Goal: Transaction & Acquisition: Purchase product/service

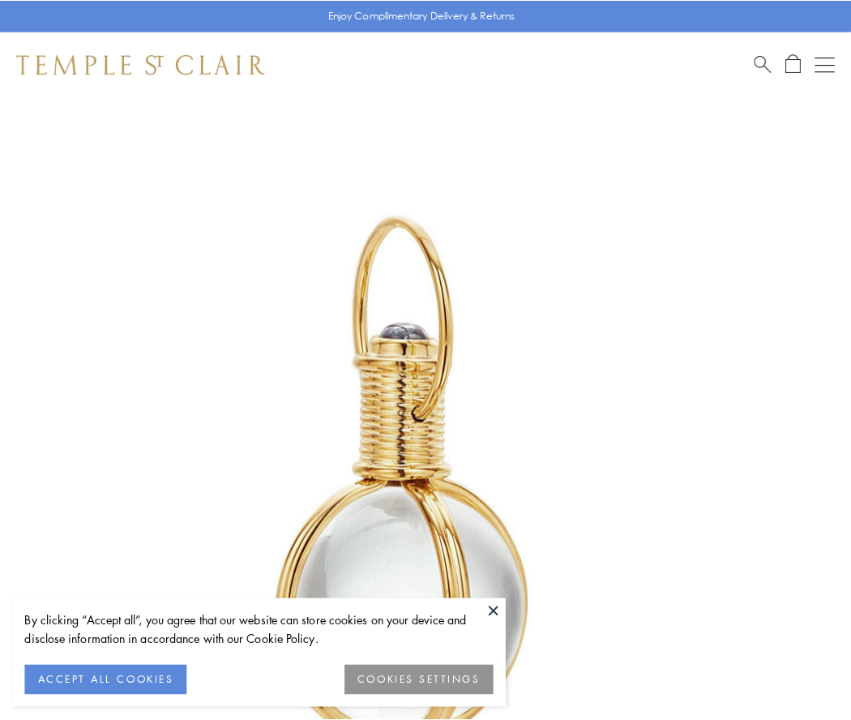
scroll to position [423, 0]
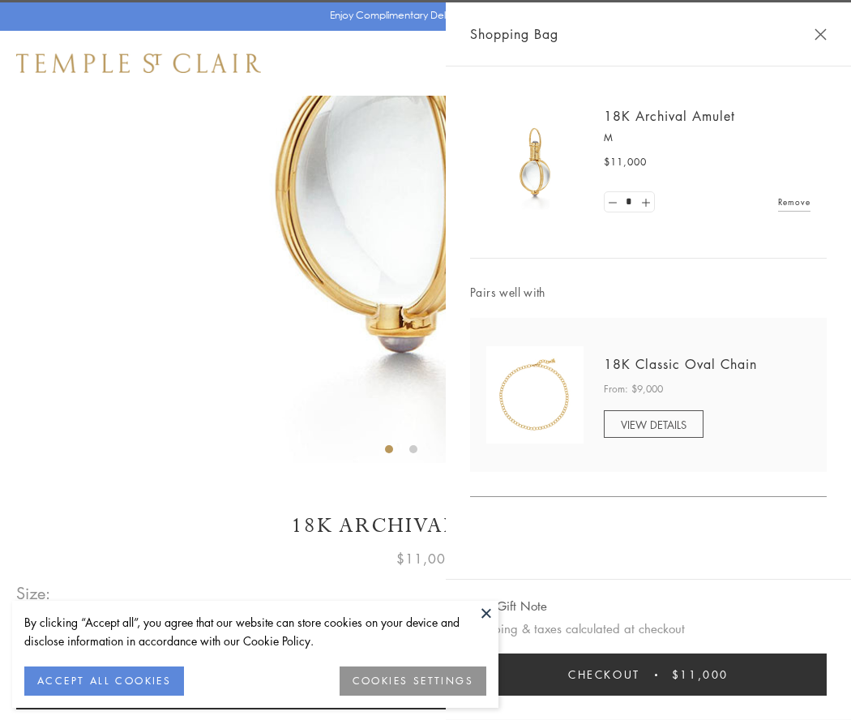
click at [649, 675] on button "Checkout $11,000" at bounding box center [648, 675] width 357 height 42
